Goal: Task Accomplishment & Management: Manage account settings

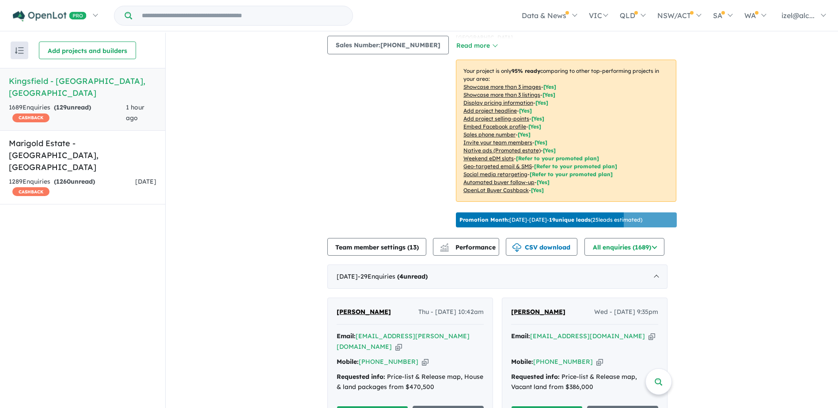
scroll to position [273, 0]
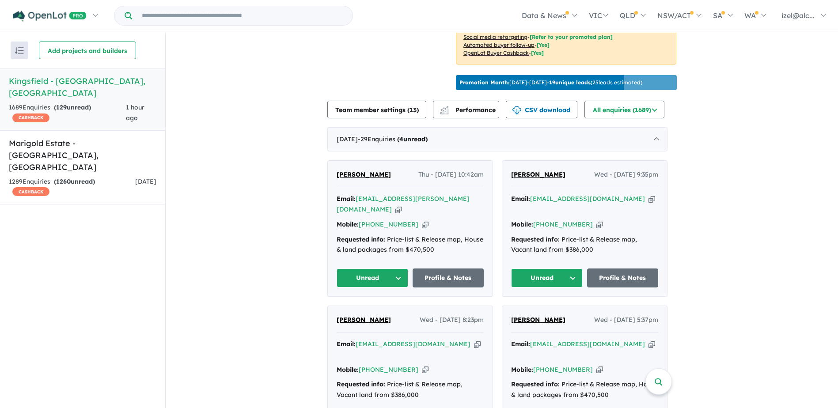
click at [597, 339] on div "Email: [EMAIL_ADDRESS][DOMAIN_NAME] Copied!" at bounding box center [584, 349] width 147 height 21
drag, startPoint x: 601, startPoint y: 333, endPoint x: 602, endPoint y: 328, distance: 5.8
click at [648, 340] on icon "button" at bounding box center [651, 344] width 7 height 9
click at [594, 365] on div "Mobile: [PHONE_NUMBER] Copied!" at bounding box center [584, 370] width 147 height 11
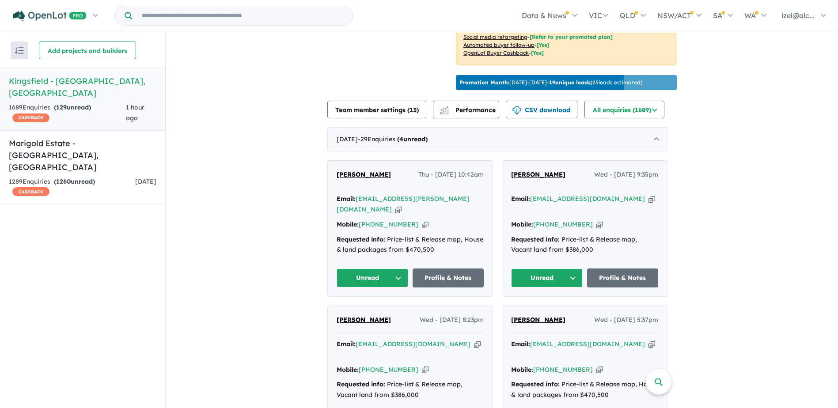
click at [596, 365] on icon "button" at bounding box center [599, 369] width 7 height 9
drag, startPoint x: 566, startPoint y: 310, endPoint x: 507, endPoint y: 310, distance: 59.2
click at [507, 310] on div "[PERSON_NAME] Wed - [DATE] 5:37pm Email: [EMAIL_ADDRESS][DOMAIN_NAME] Copied! M…" at bounding box center [584, 374] width 165 height 136
copy span "[PERSON_NAME]"
drag, startPoint x: 584, startPoint y: 307, endPoint x: 572, endPoint y: 308, distance: 12.4
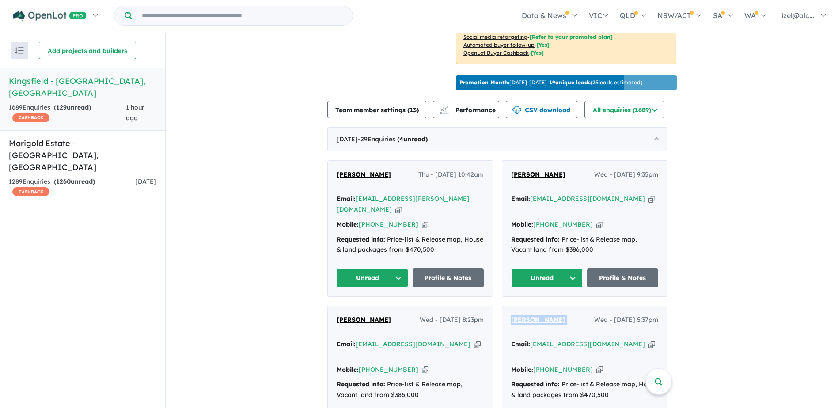
click at [594, 315] on span "Wed - [DATE] 5:37pm" at bounding box center [626, 320] width 64 height 11
click at [562, 315] on div "[PERSON_NAME] Wed - [DATE] 5:37pm" at bounding box center [584, 324] width 147 height 18
copy span "[PERSON_NAME]"
drag, startPoint x: 558, startPoint y: 308, endPoint x: 506, endPoint y: 308, distance: 51.7
click at [506, 308] on div "[PERSON_NAME] Wed - [DATE] 5:37pm Email: [EMAIL_ADDRESS][DOMAIN_NAME] Copied! M…" at bounding box center [584, 374] width 165 height 136
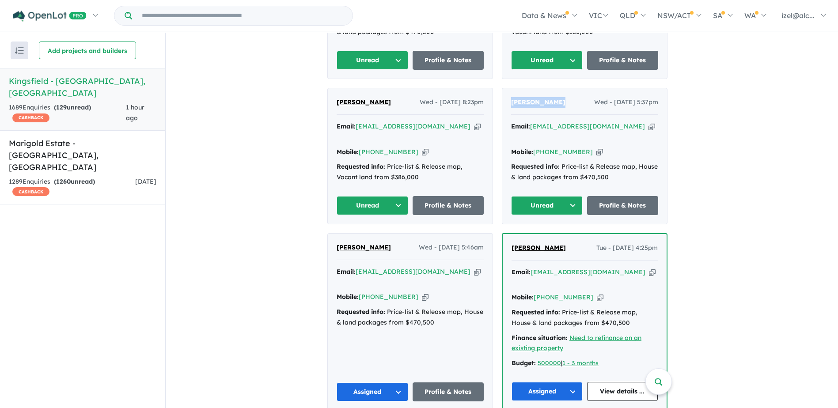
scroll to position [494, 0]
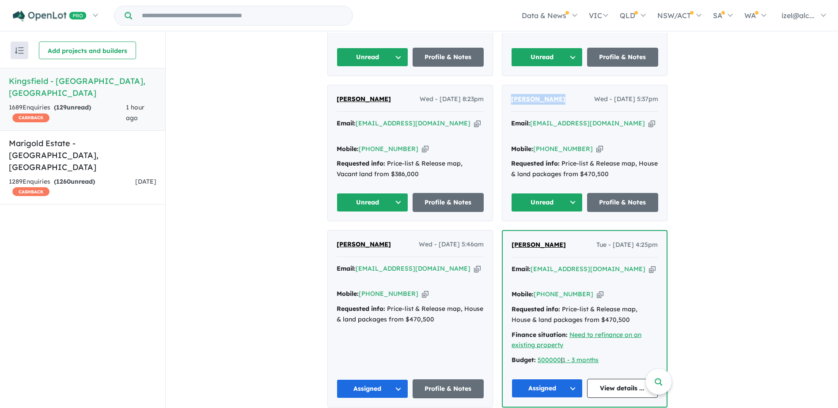
drag, startPoint x: 551, startPoint y: 183, endPoint x: 556, endPoint y: 185, distance: 5.5
click at [552, 193] on button "Unread" at bounding box center [547, 202] width 72 height 19
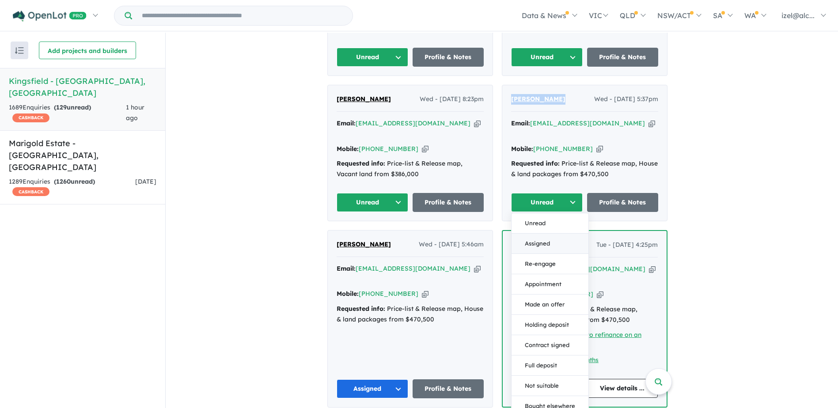
click at [562, 234] on button "Assigned" at bounding box center [549, 244] width 77 height 20
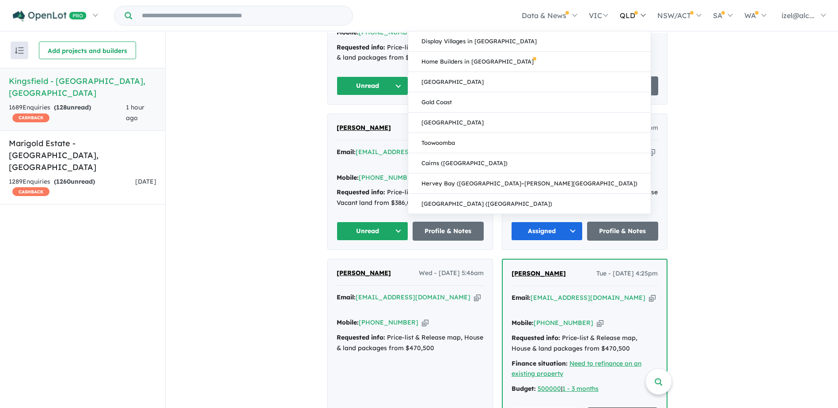
scroll to position [450, 0]
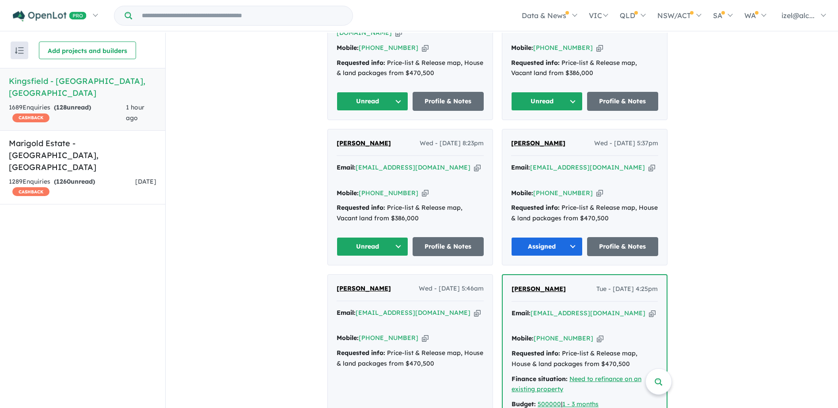
click at [605, 163] on div "Email: [EMAIL_ADDRESS][DOMAIN_NAME] Copied!" at bounding box center [584, 173] width 147 height 21
click at [648, 163] on icon "button" at bounding box center [651, 167] width 7 height 9
click at [596, 189] on icon "button" at bounding box center [599, 193] width 7 height 9
drag, startPoint x: 365, startPoint y: 212, endPoint x: 518, endPoint y: 194, distance: 154.3
click at [365, 212] on div "[PERSON_NAME] Wed - [DATE] 8:23pm Email: [EMAIL_ADDRESS][DOMAIN_NAME] Copied! M…" at bounding box center [410, 197] width 165 height 136
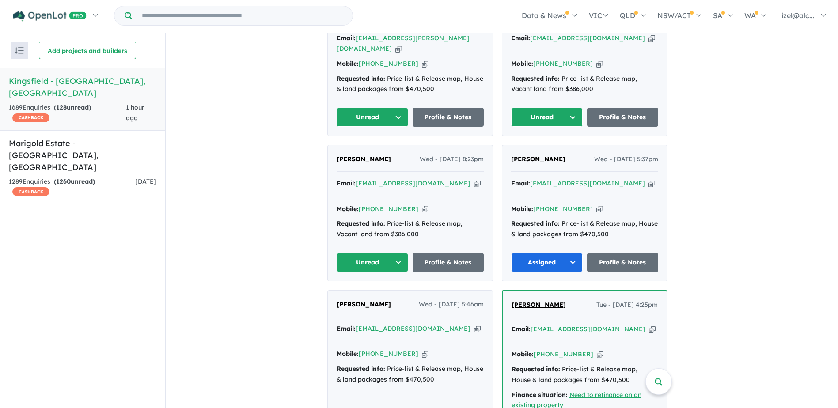
scroll to position [405, 0]
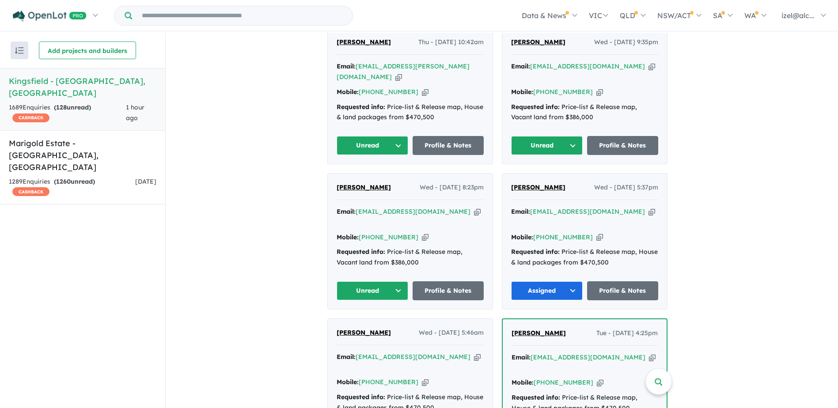
click at [422, 233] on icon "button" at bounding box center [425, 237] width 7 height 9
click at [391, 281] on button "Unread" at bounding box center [373, 290] width 72 height 19
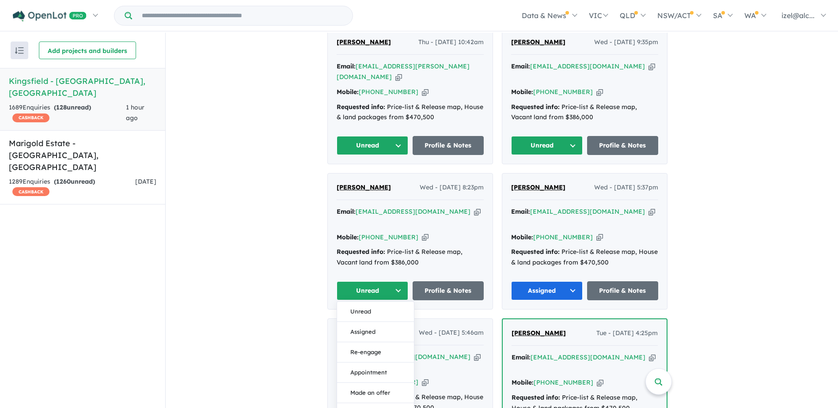
click at [402, 322] on button "Assigned" at bounding box center [375, 332] width 77 height 20
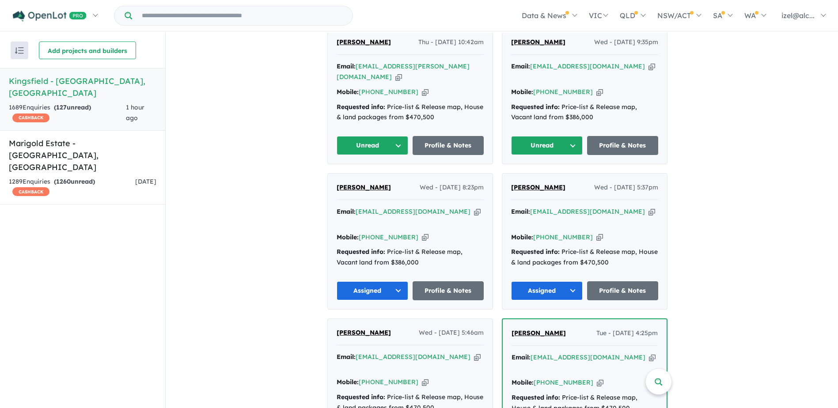
click at [377, 281] on button "Assigned" at bounding box center [373, 290] width 72 height 19
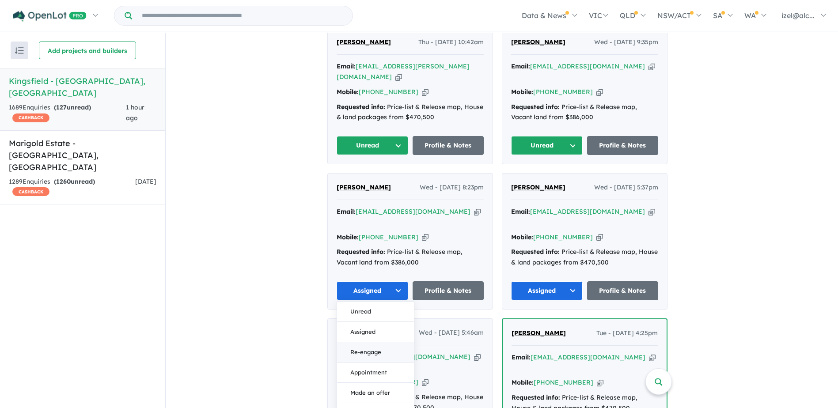
click at [381, 342] on button "Re-engage" at bounding box center [375, 352] width 77 height 20
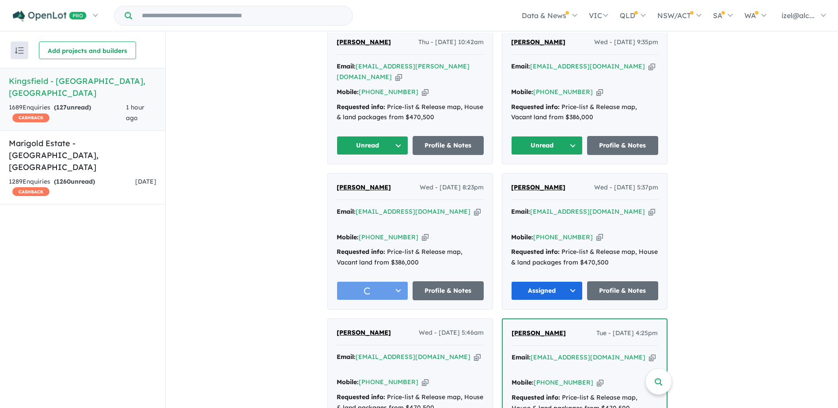
click at [545, 139] on button "Unread" at bounding box center [547, 145] width 72 height 19
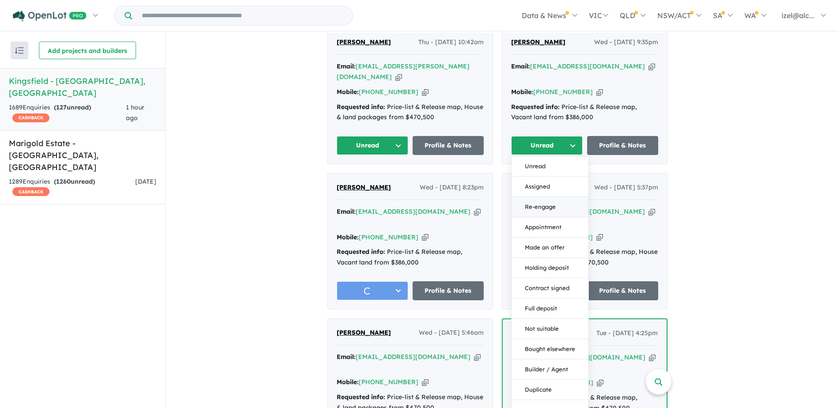
click at [561, 198] on button "Re-engage" at bounding box center [549, 207] width 77 height 20
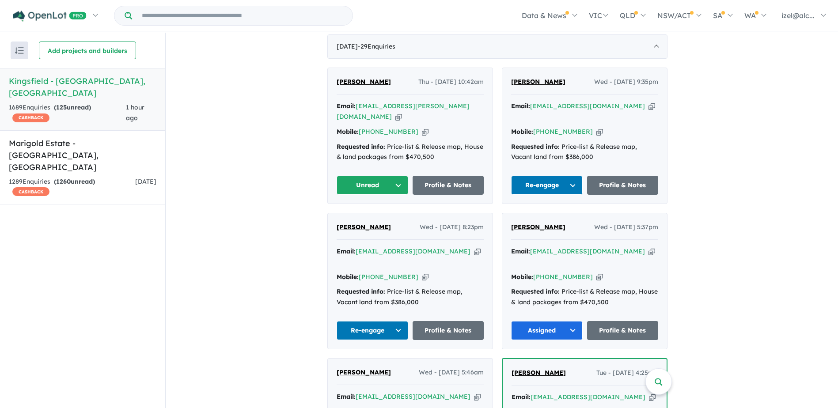
scroll to position [317, 0]
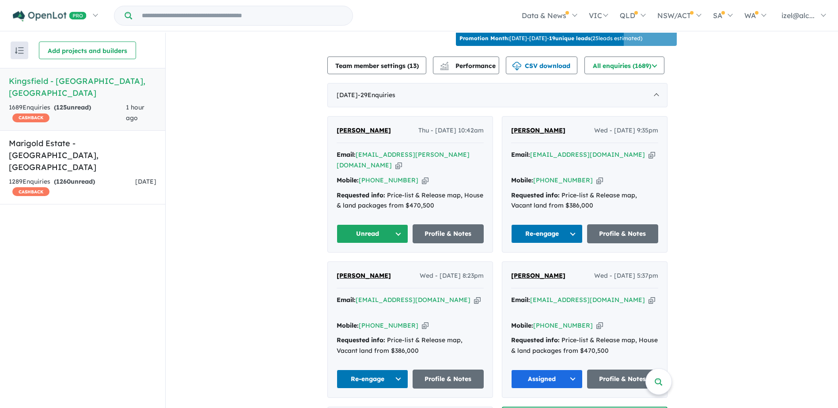
click at [402, 161] on icon "button" at bounding box center [398, 165] width 7 height 9
drag, startPoint x: 416, startPoint y: 166, endPoint x: 409, endPoint y: 166, distance: 7.5
click at [422, 176] on icon "button" at bounding box center [425, 180] width 7 height 9
